Goal: Task Accomplishment & Management: Manage account settings

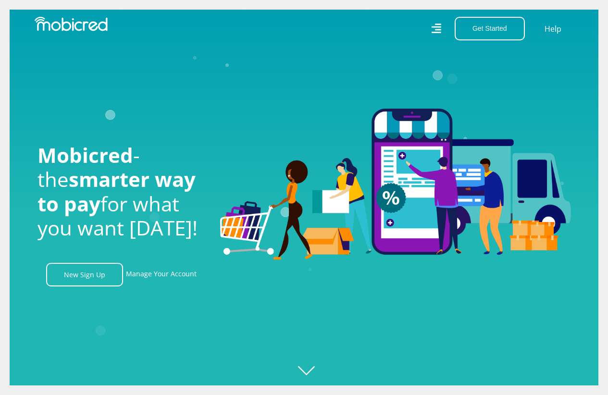
scroll to position [0, 685]
click at [311, 369] on icon "Created with [PERSON_NAME] 2.3.0" at bounding box center [314, 197] width 608 height 395
click at [165, 278] on link "Manage Your Account" at bounding box center [161, 275] width 71 height 24
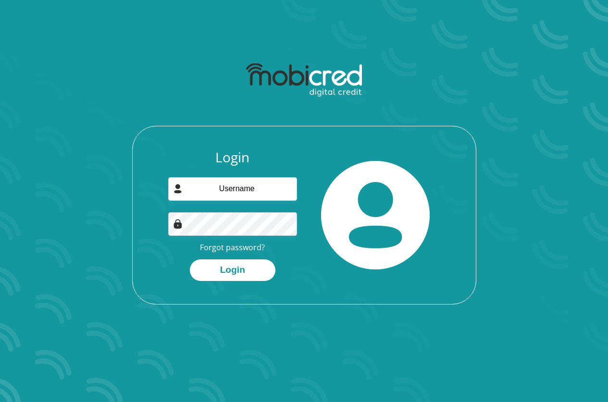
click at [274, 171] on div "Login Forgot password? Login" at bounding box center [232, 215] width 143 height 132
click at [269, 180] on input "email" at bounding box center [232, 189] width 129 height 24
drag, startPoint x: 291, startPoint y: 186, endPoint x: 37, endPoint y: 173, distance: 255.0
click at [37, 173] on div "Login aadila.hendricks@fnb.co.za Forgot password? Login" at bounding box center [304, 181] width 548 height 293
type input "ahendricks099@gmail.com"
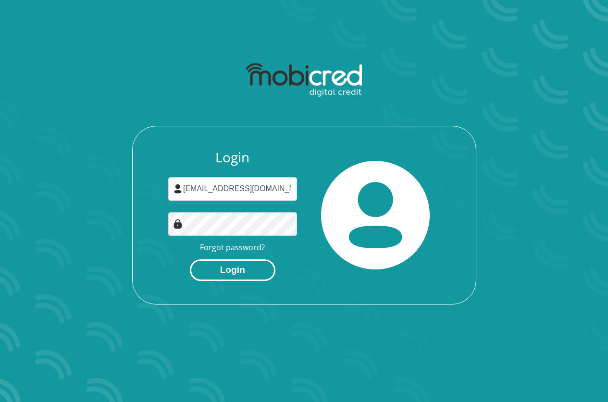
click at [233, 272] on button "Login" at bounding box center [233, 270] width 86 height 22
